Goal: Find specific page/section

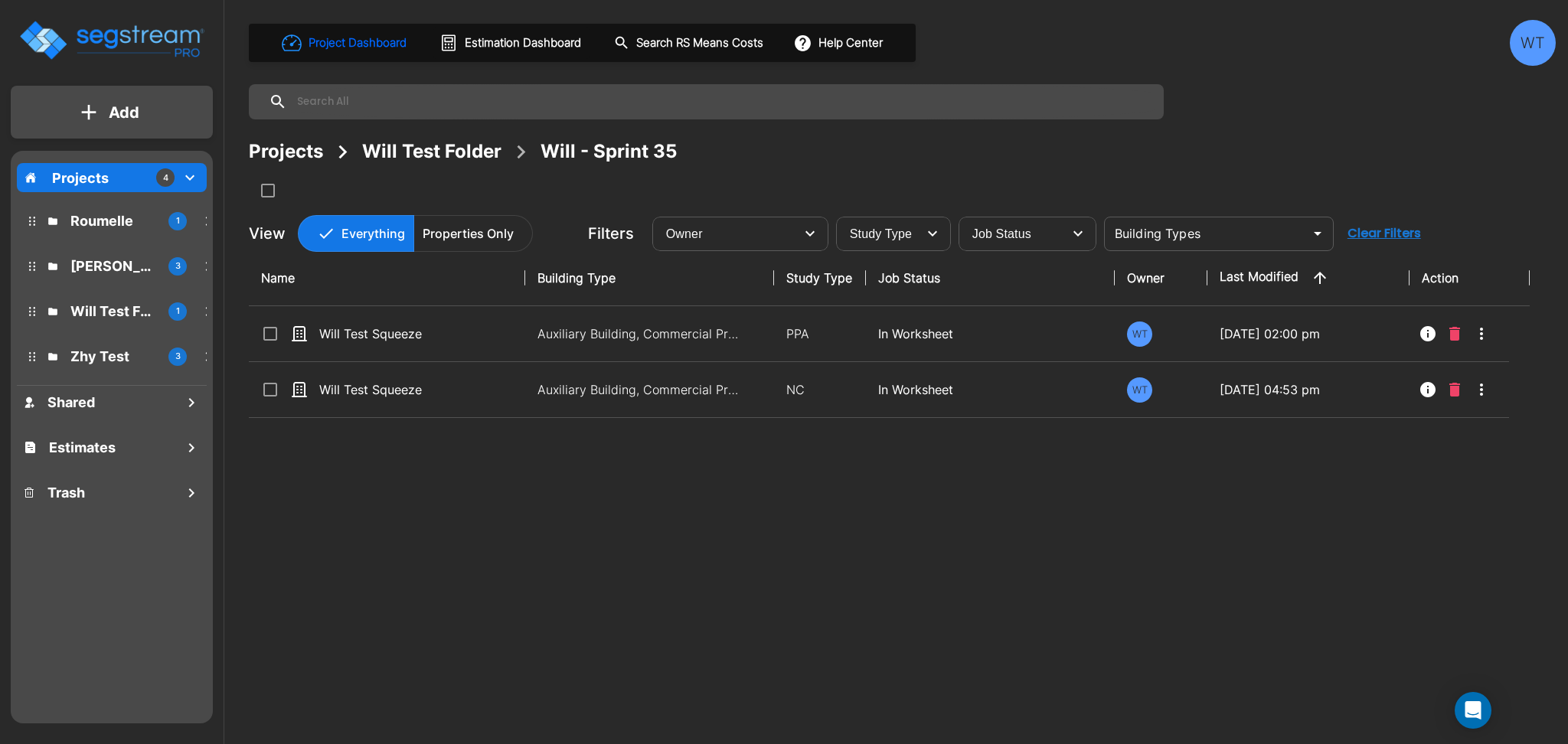
click at [1536, 49] on div "WT" at bounding box center [1532, 43] width 46 height 46
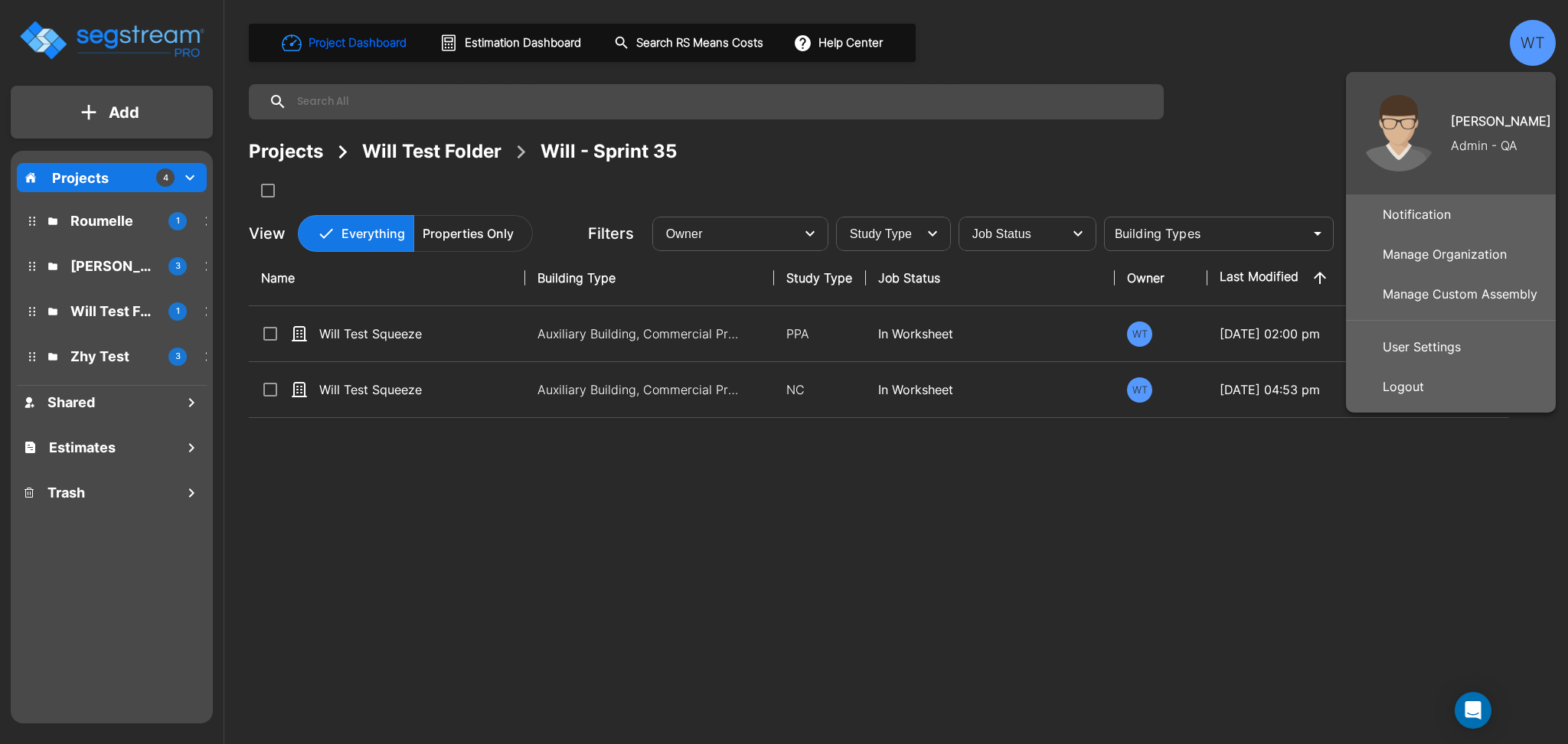
click at [1536, 49] on div at bounding box center [784, 372] width 1568 height 744
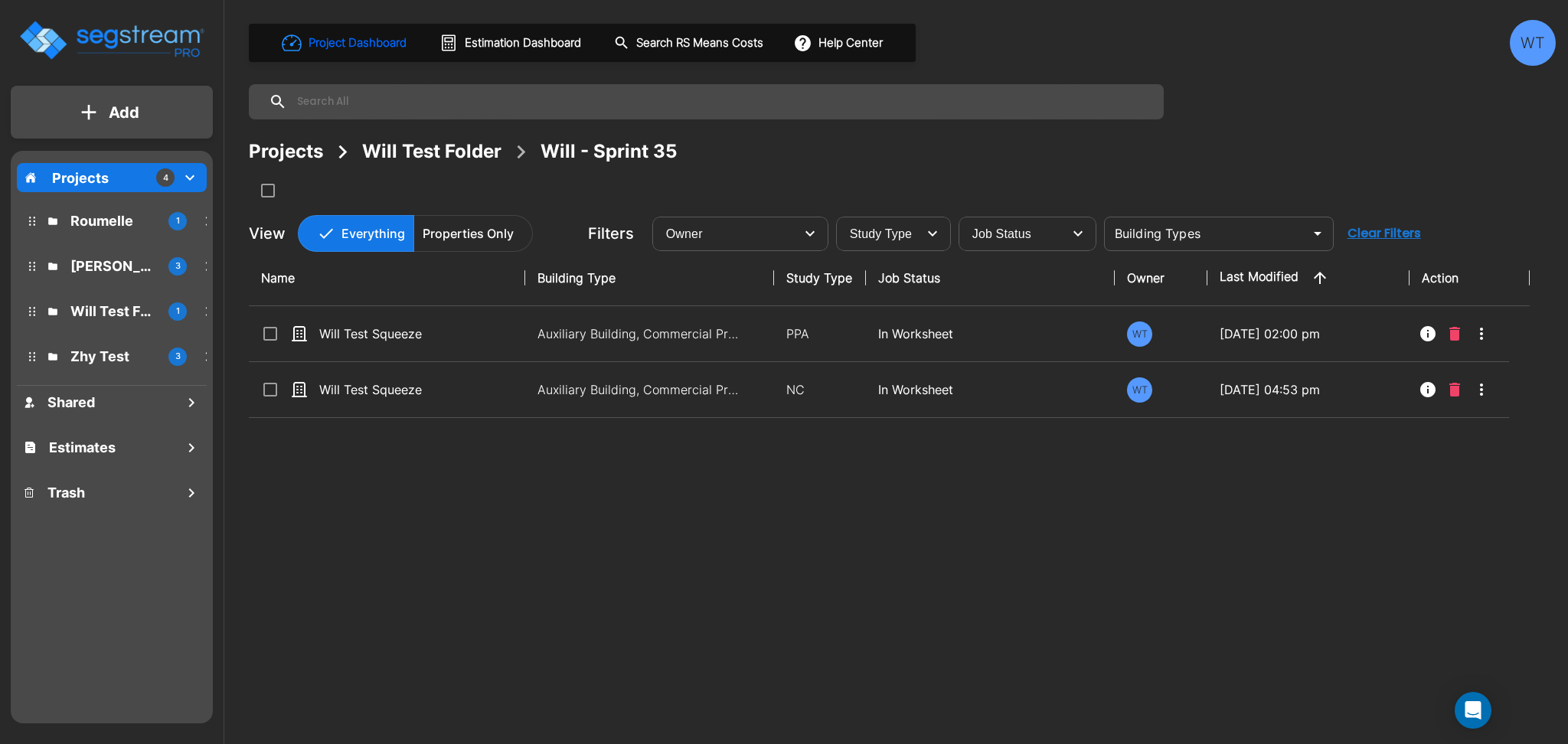
click at [1530, 44] on div "WT" at bounding box center [1532, 43] width 46 height 46
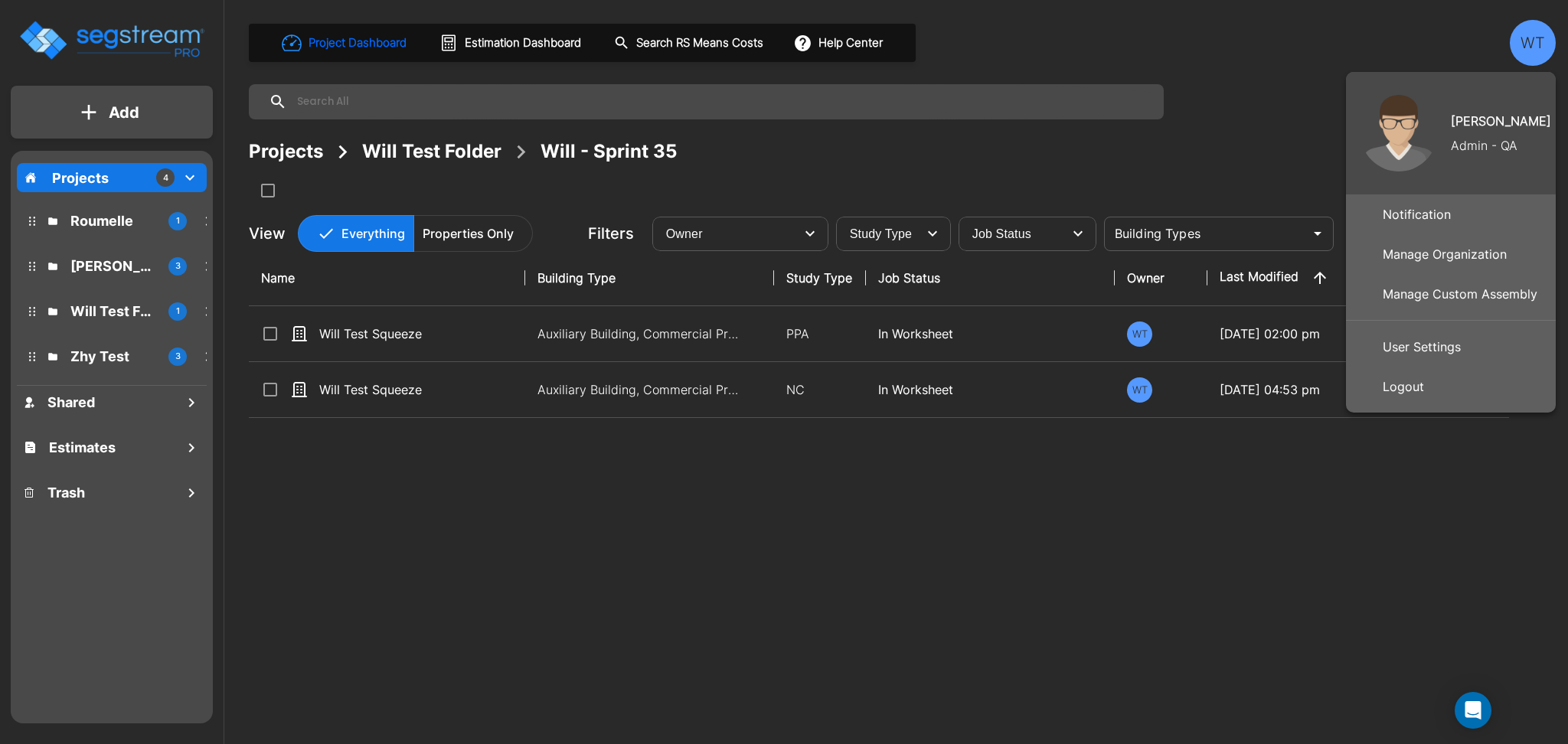
click at [1530, 44] on div at bounding box center [784, 372] width 1568 height 744
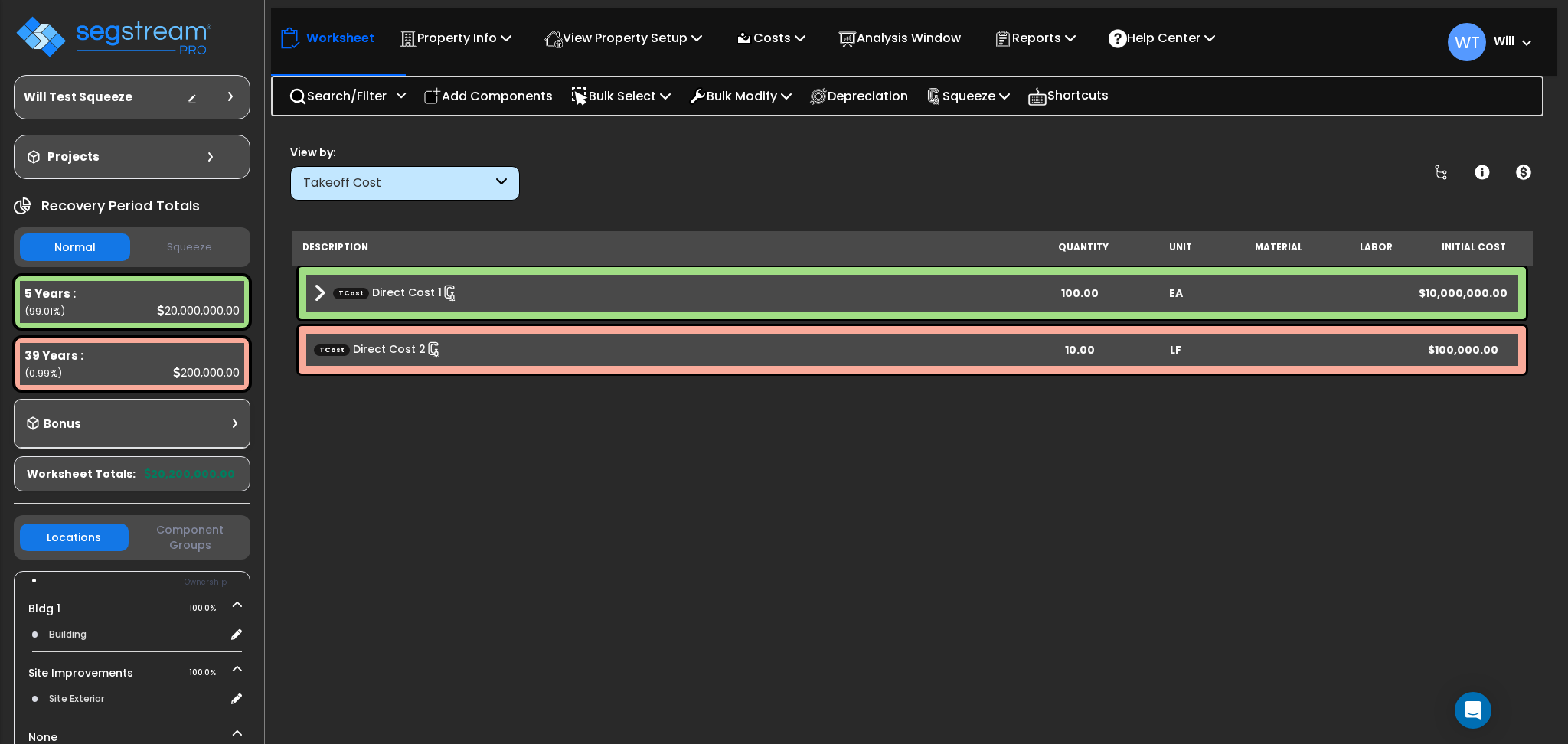
scroll to position [68, 0]
